Goal: Check status: Check status

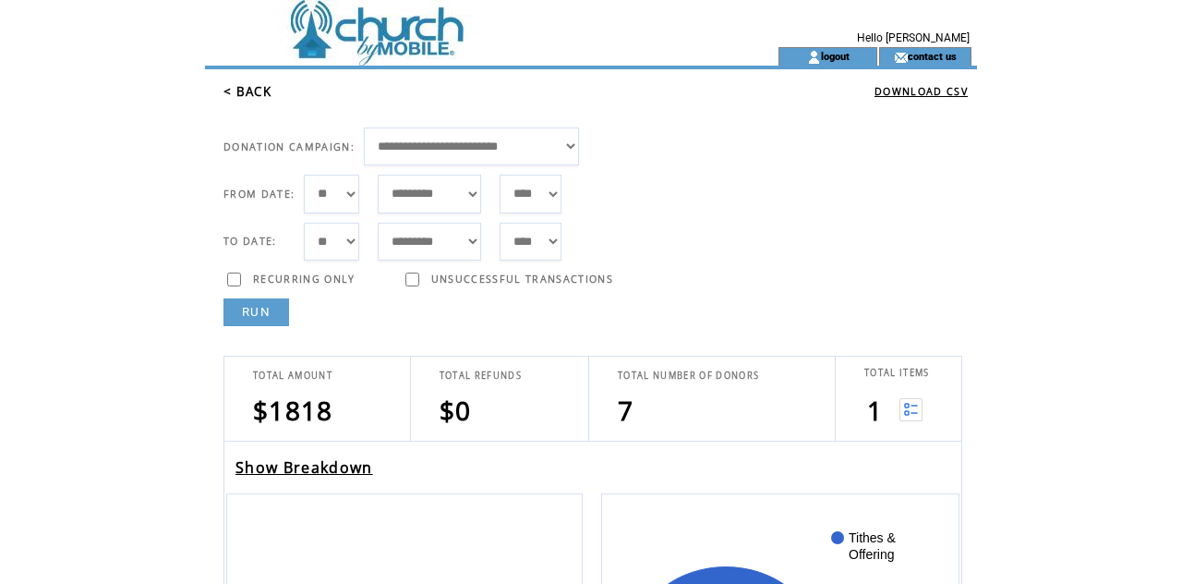
click at [244, 321] on link "RUN" at bounding box center [257, 312] width 66 height 28
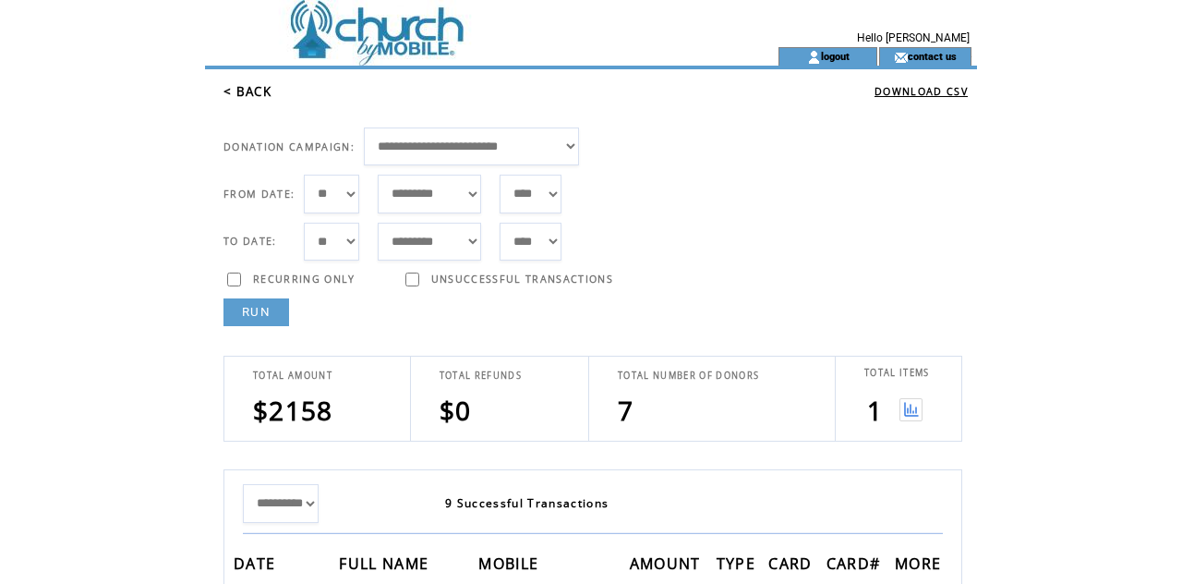
click at [913, 423] on link at bounding box center [911, 417] width 23 height 11
click at [262, 316] on link "RUN" at bounding box center [257, 312] width 66 height 28
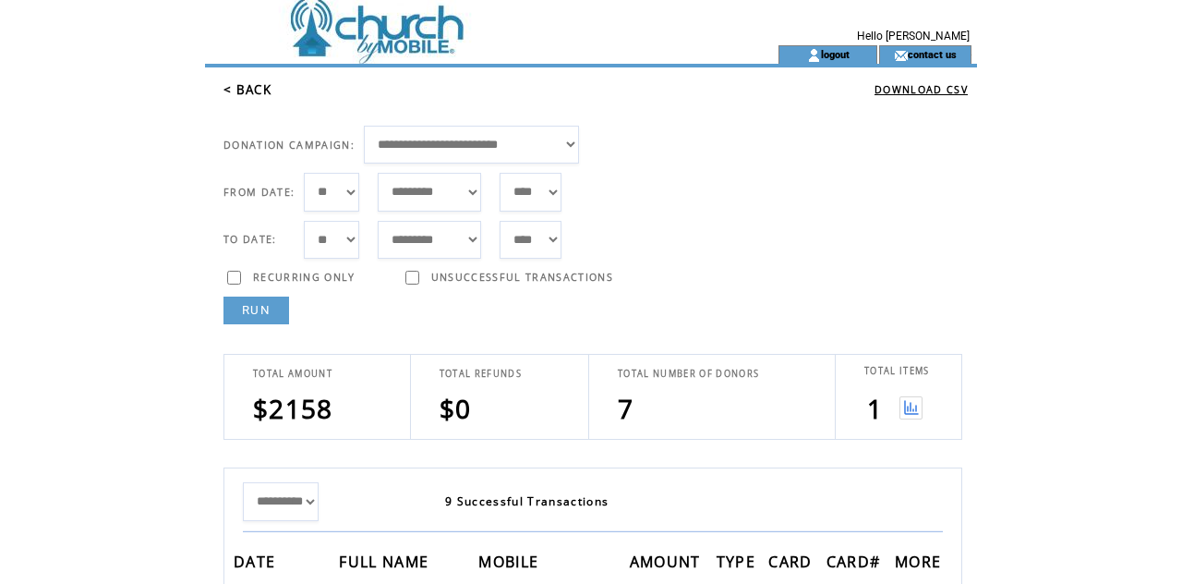
click at [905, 400] on img at bounding box center [911, 407] width 23 height 23
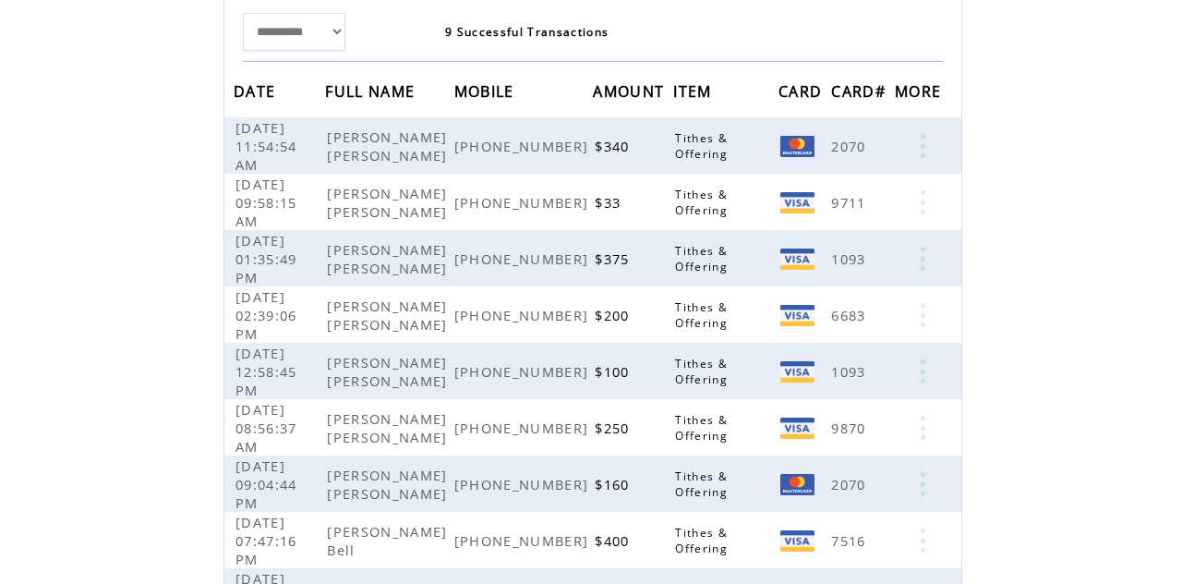
scroll to position [472, 0]
